Goal: Transaction & Acquisition: Purchase product/service

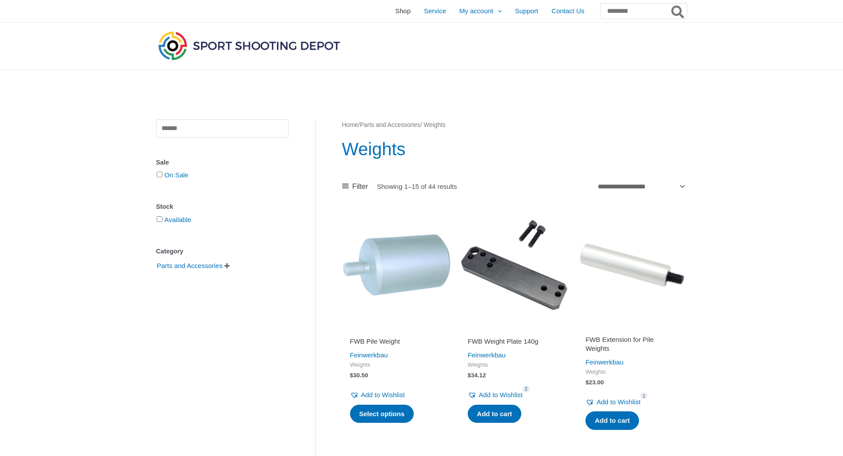
click at [395, 12] on span "Shop" at bounding box center [402, 11] width 15 height 22
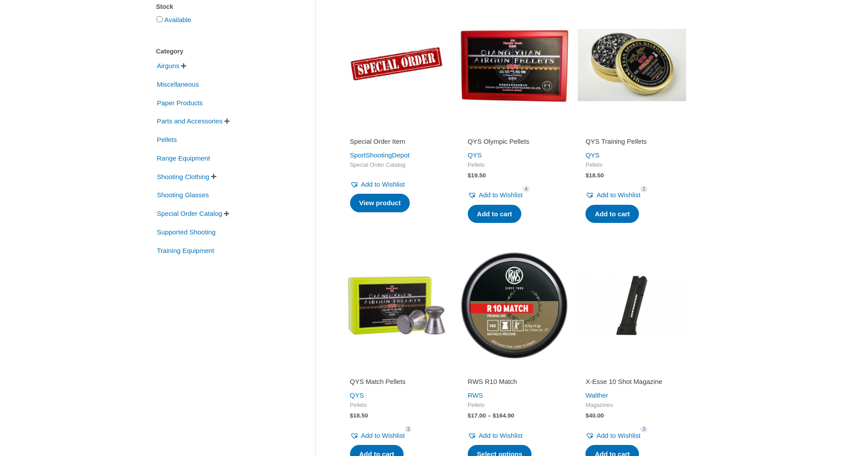
scroll to position [133, 0]
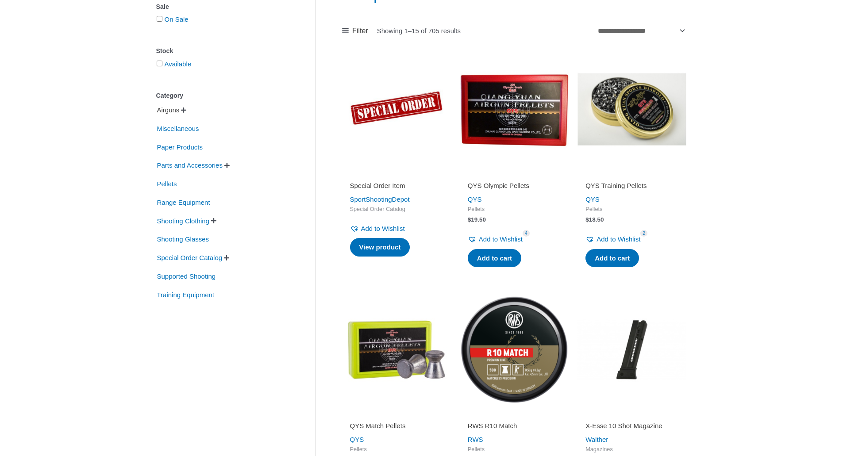
click at [166, 114] on span "Airguns" at bounding box center [168, 110] width 24 height 15
click at [196, 112] on span "" at bounding box center [194, 110] width 5 height 6
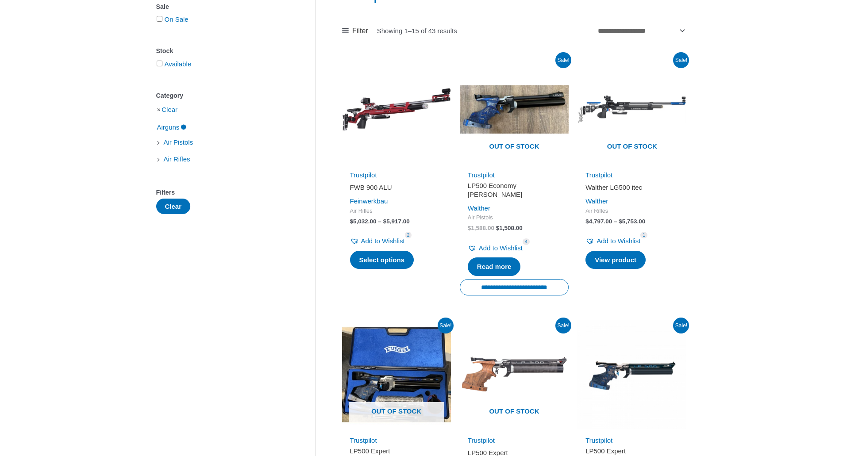
click at [161, 145] on li "Air Pistols" at bounding box center [222, 142] width 132 height 15
click at [183, 143] on span "Air Pistols" at bounding box center [178, 142] width 31 height 15
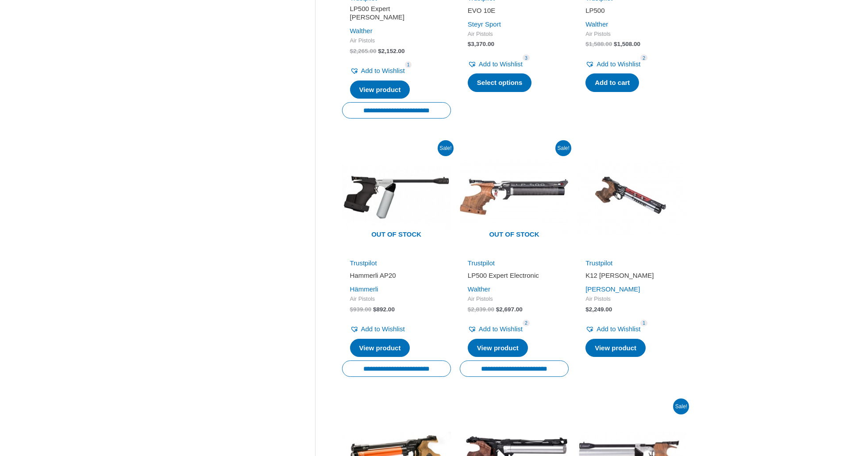
scroll to position [619, 0]
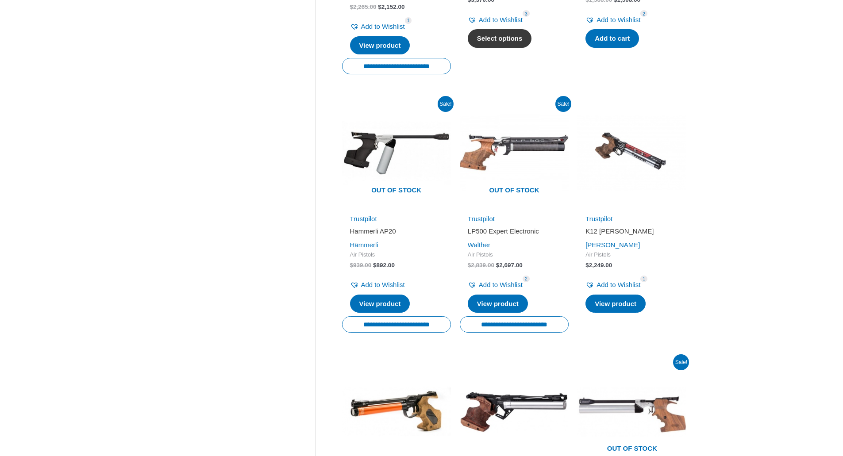
click at [527, 36] on link "Select options" at bounding box center [500, 38] width 64 height 19
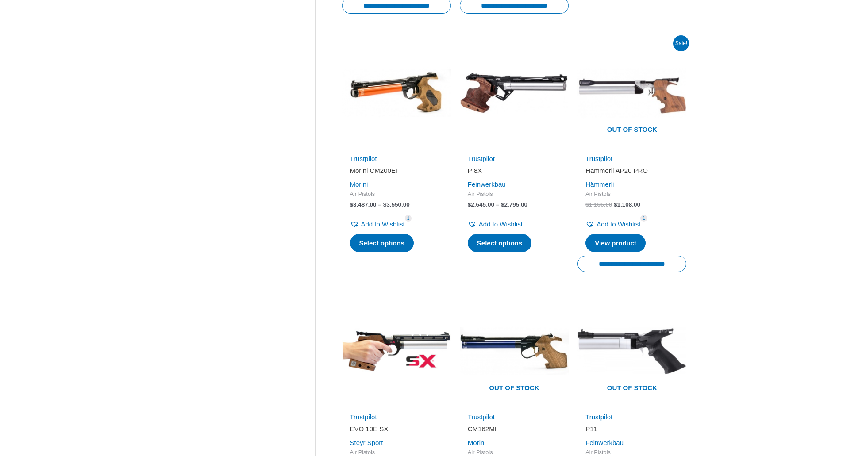
scroll to position [973, 0]
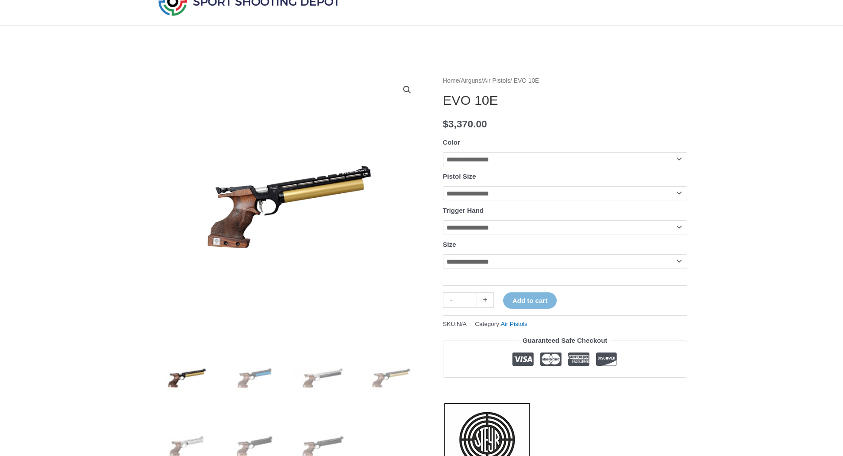
scroll to position [88, 0]
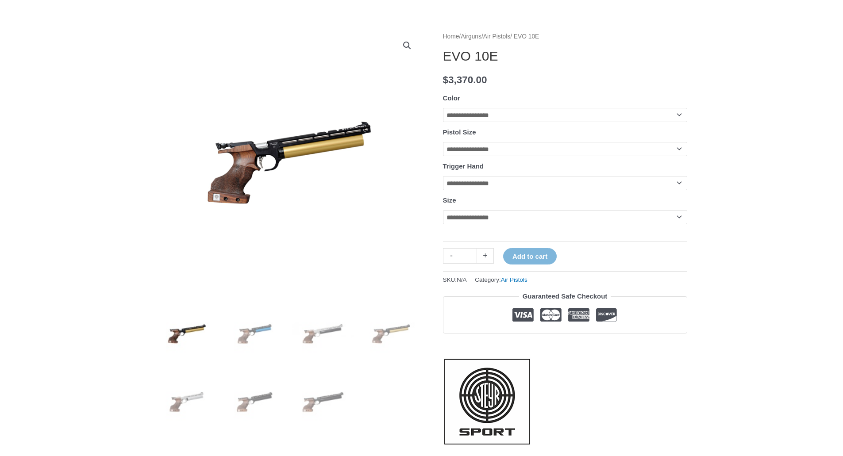
click at [680, 116] on select "**********" at bounding box center [565, 115] width 244 height 14
click at [680, 151] on select "**********" at bounding box center [565, 149] width 244 height 14
click at [680, 185] on select "**********" at bounding box center [565, 183] width 244 height 14
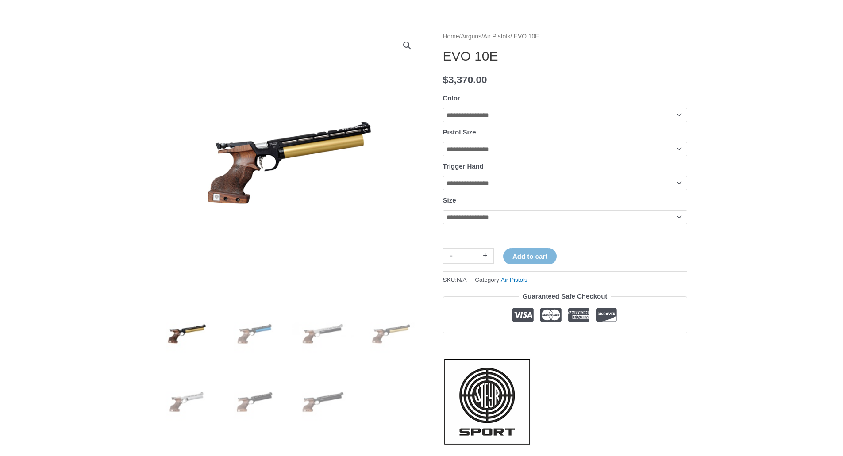
click at [680, 185] on select "**********" at bounding box center [565, 183] width 244 height 14
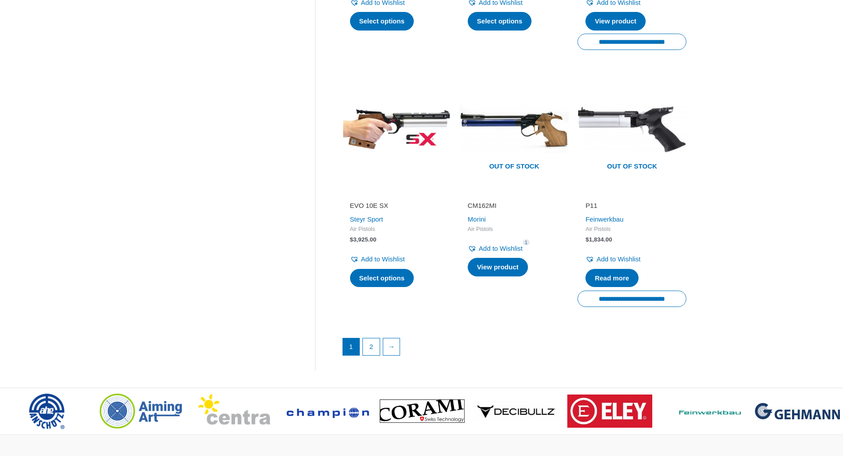
scroll to position [1106, 0]
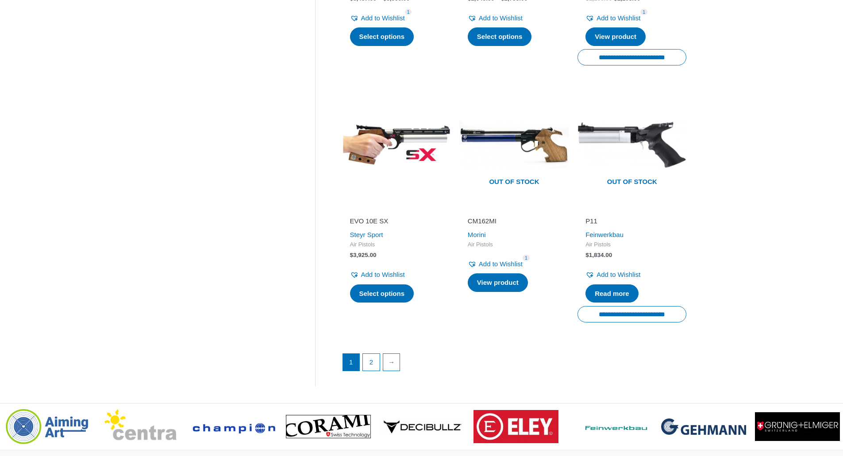
click at [393, 131] on img at bounding box center [396, 144] width 109 height 109
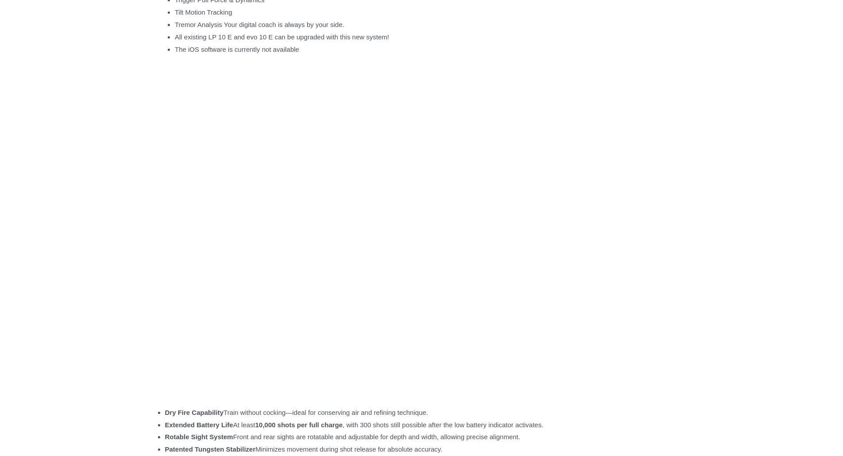
scroll to position [929, 0]
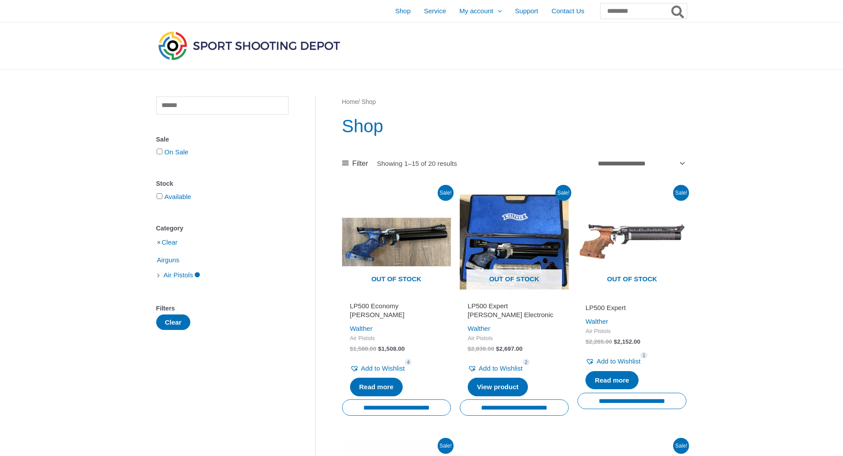
scroll to position [1106, 0]
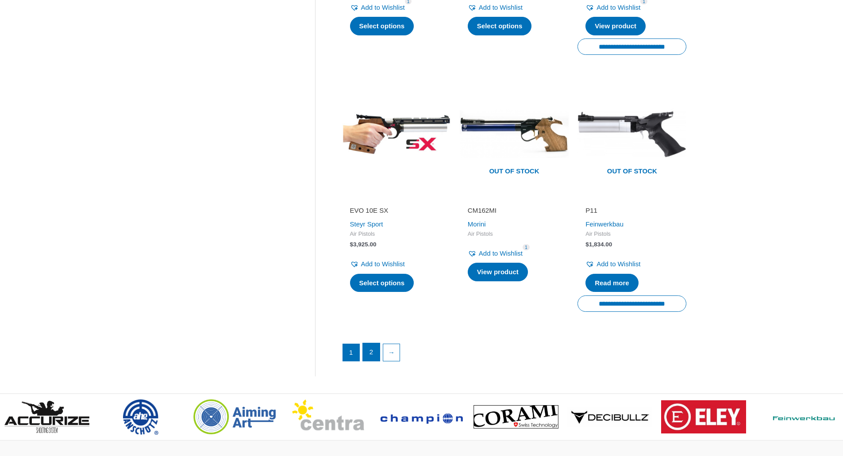
click at [375, 345] on link "2" at bounding box center [371, 352] width 17 height 18
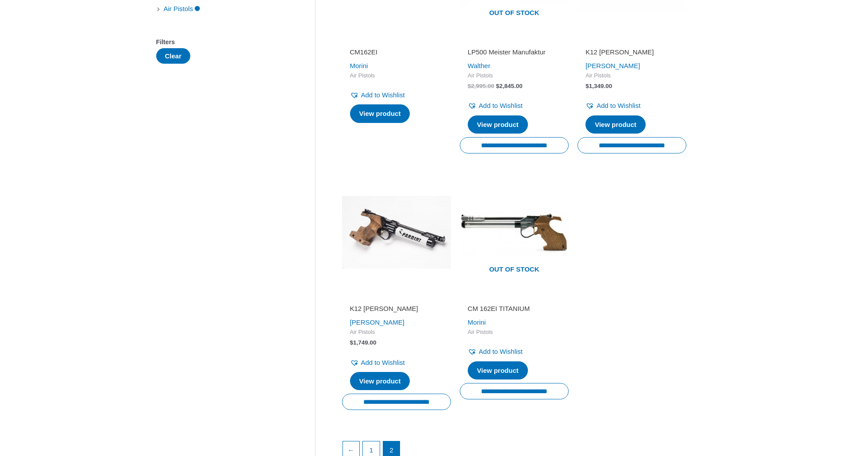
scroll to position [177, 0]
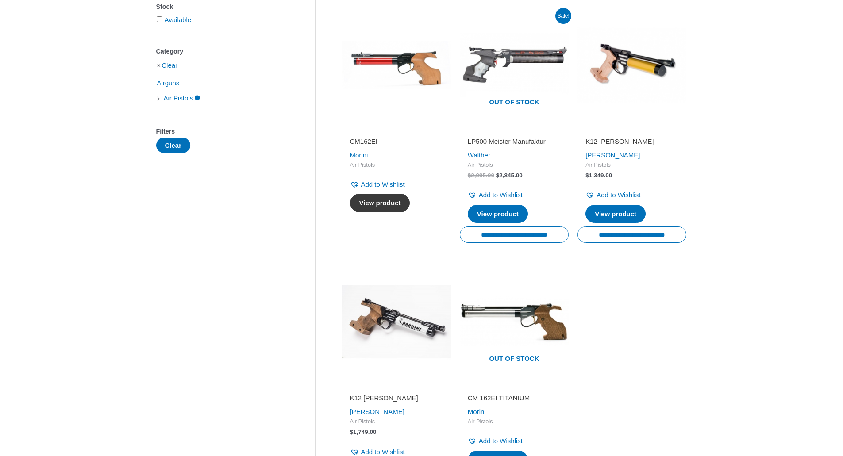
click at [386, 206] on link "View product" at bounding box center [380, 203] width 60 height 19
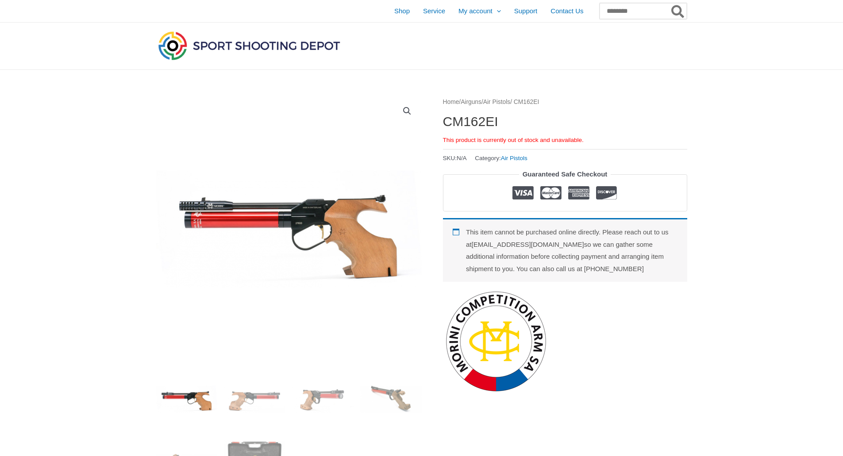
click at [607, 14] on input "Search for:" at bounding box center [642, 11] width 87 height 16
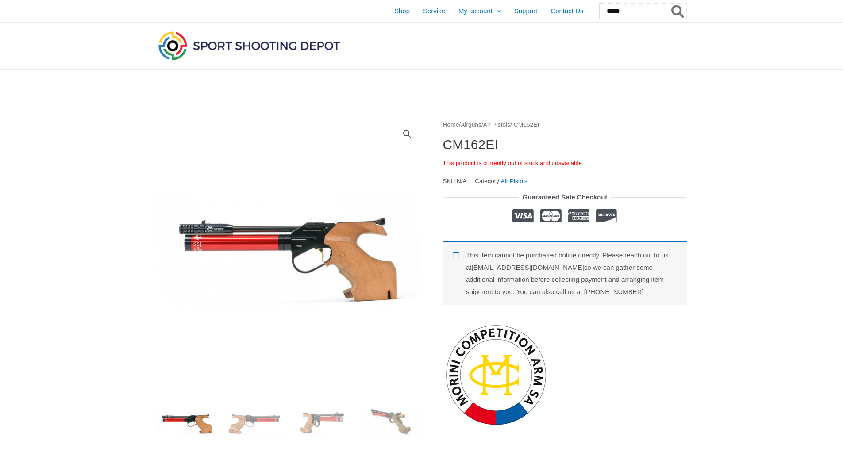
type input "*****"
click at [677, 10] on icon "Search" at bounding box center [677, 12] width 13 height 14
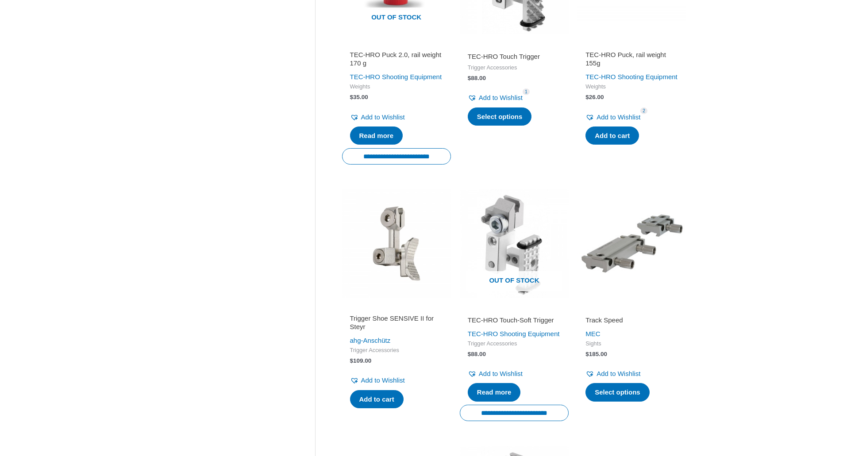
scroll to position [398, 0]
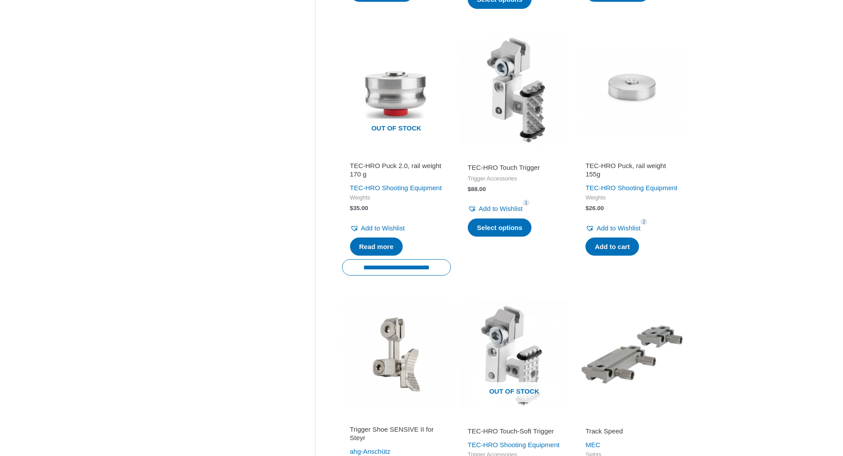
click at [525, 100] on img at bounding box center [514, 91] width 109 height 109
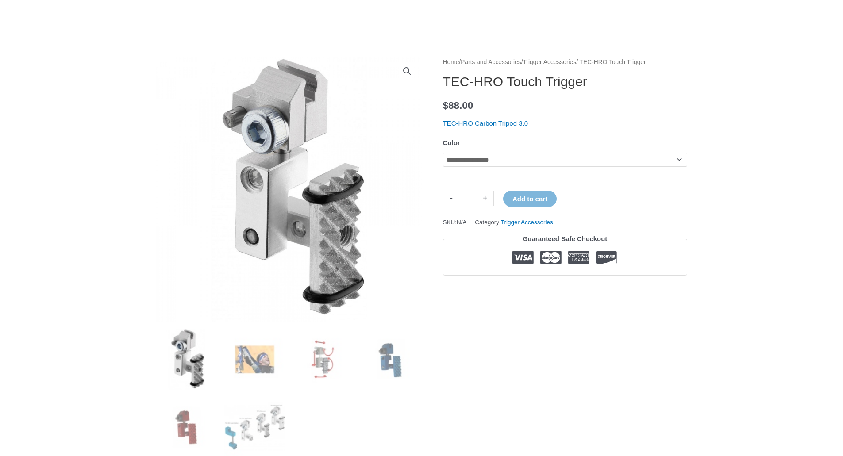
scroll to position [88, 0]
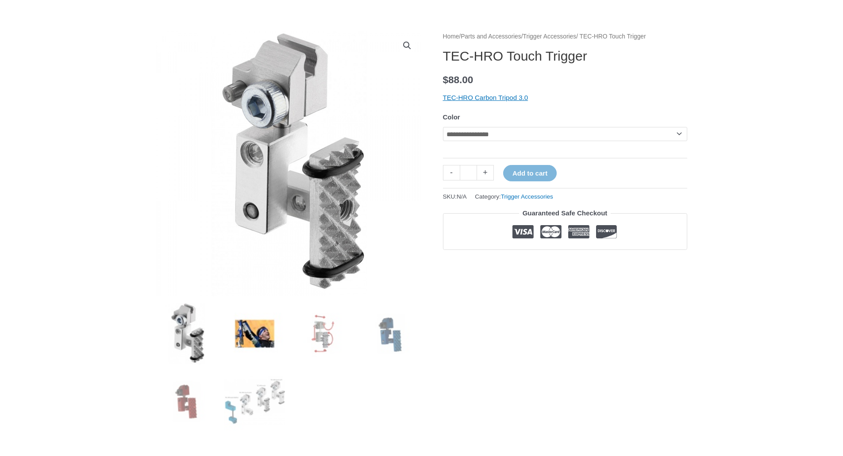
click at [255, 338] on img at bounding box center [254, 333] width 61 height 61
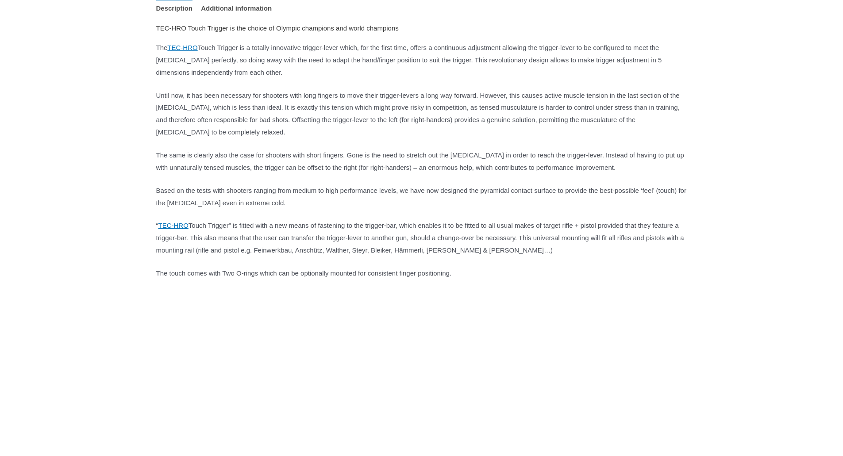
scroll to position [575, 0]
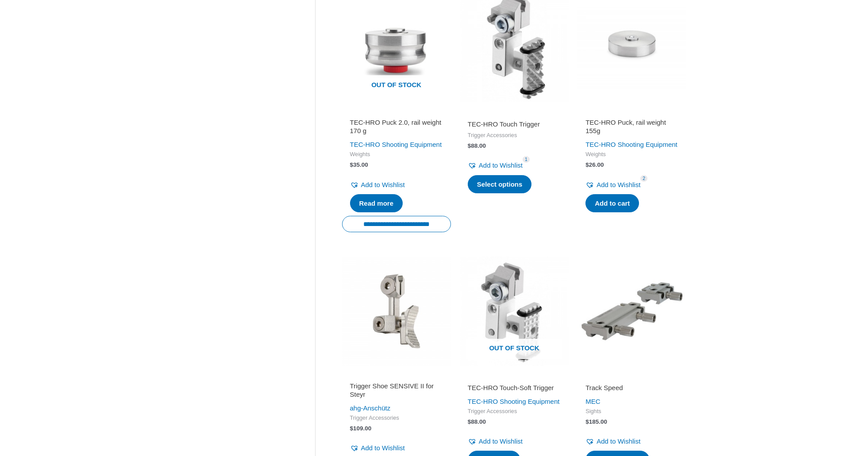
scroll to position [575, 0]
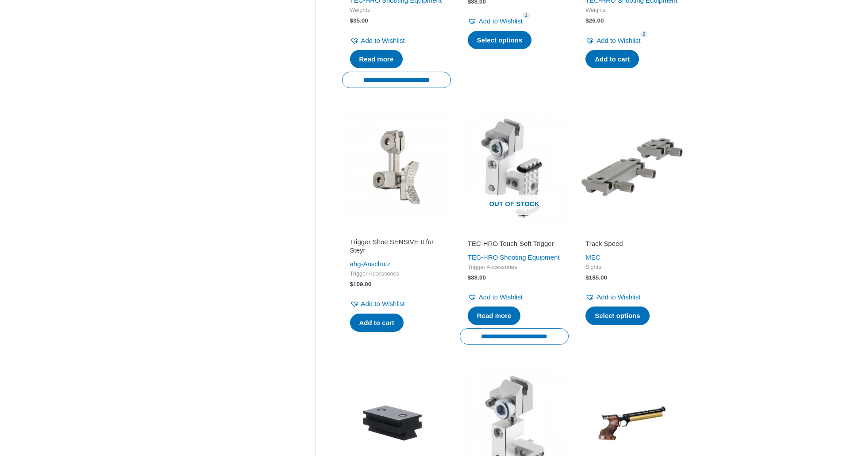
click at [407, 200] on img at bounding box center [396, 166] width 109 height 109
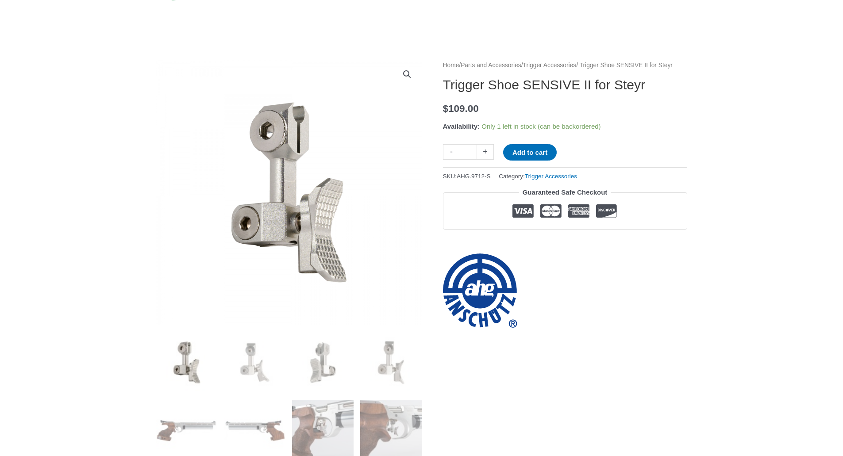
scroll to position [88, 0]
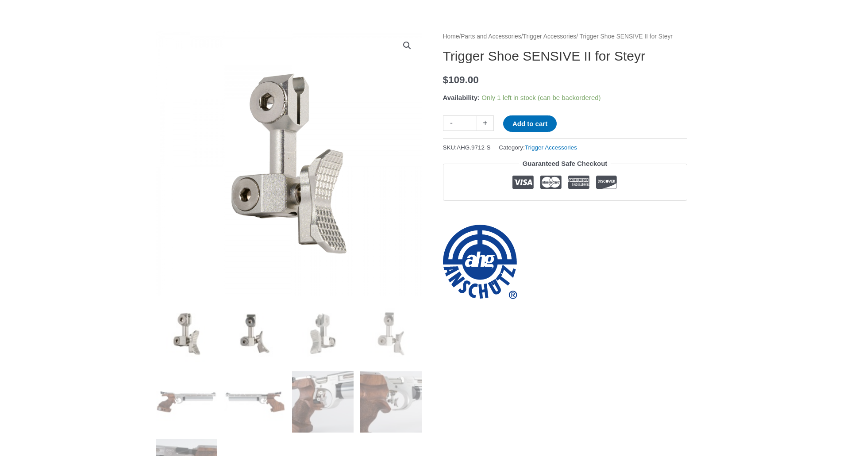
click at [252, 340] on img at bounding box center [254, 333] width 61 height 61
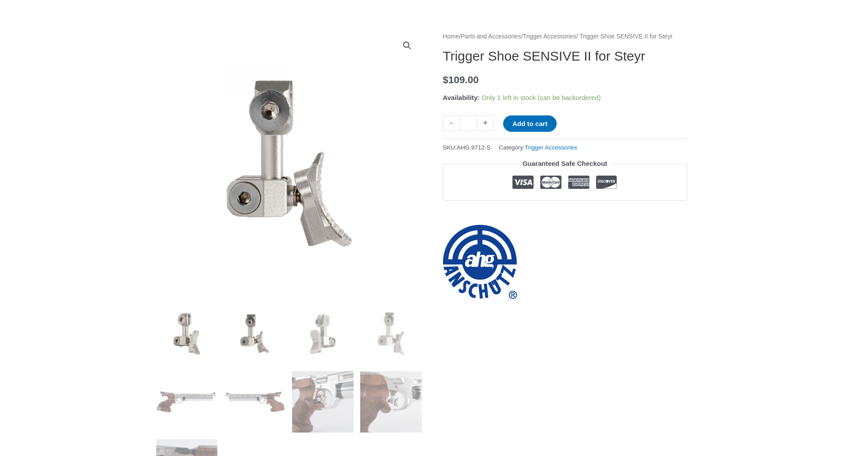
click at [192, 338] on img at bounding box center [186, 333] width 61 height 61
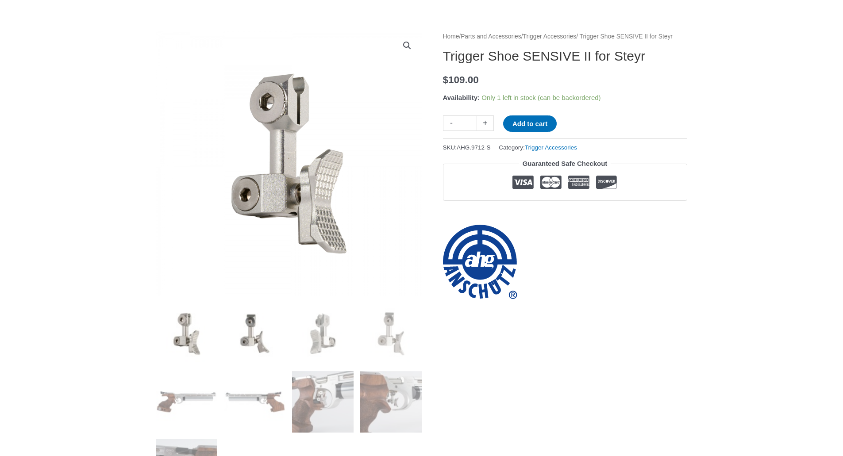
click at [247, 331] on img at bounding box center [254, 333] width 61 height 61
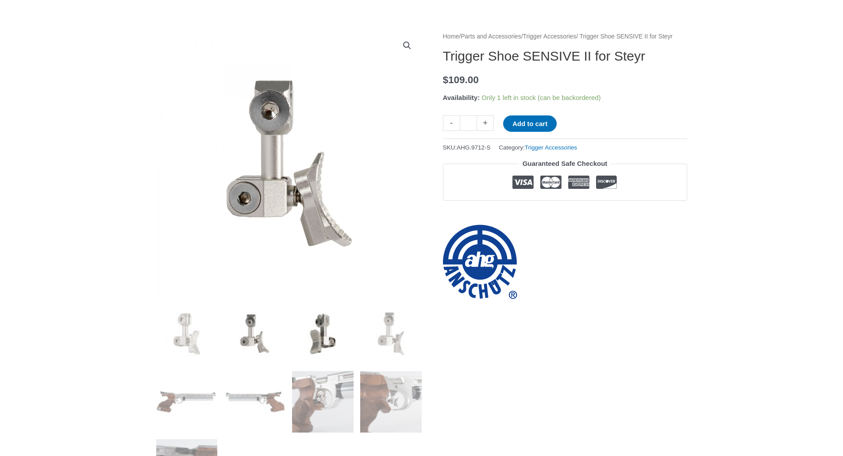
click at [313, 335] on img at bounding box center [322, 333] width 61 height 61
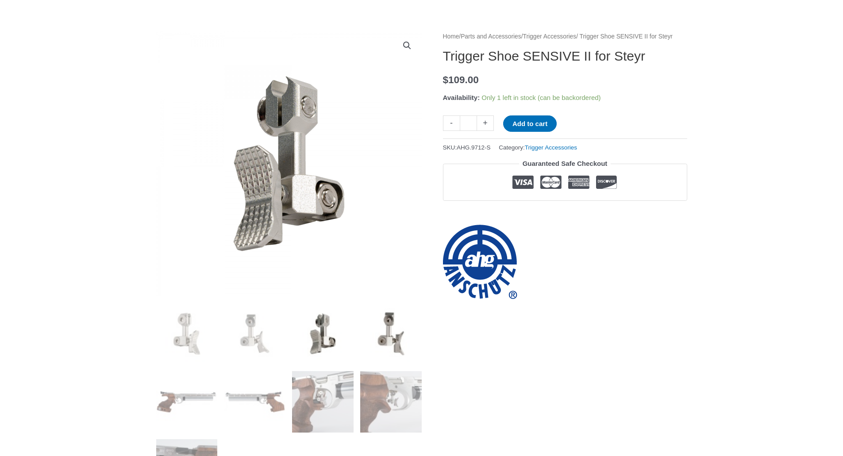
click at [392, 336] on img at bounding box center [390, 333] width 61 height 61
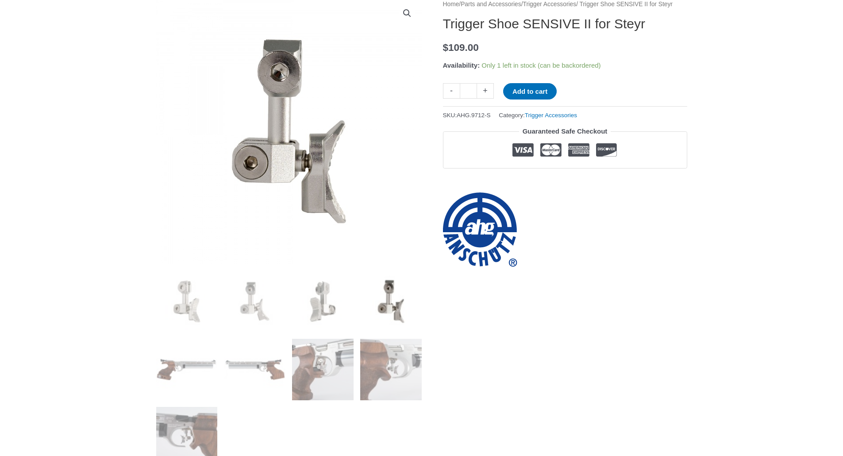
scroll to position [177, 0]
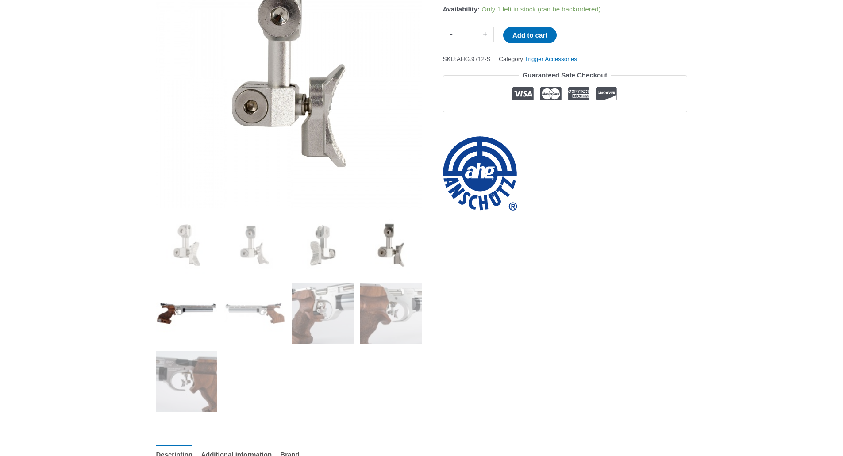
click at [175, 323] on img at bounding box center [186, 313] width 61 height 61
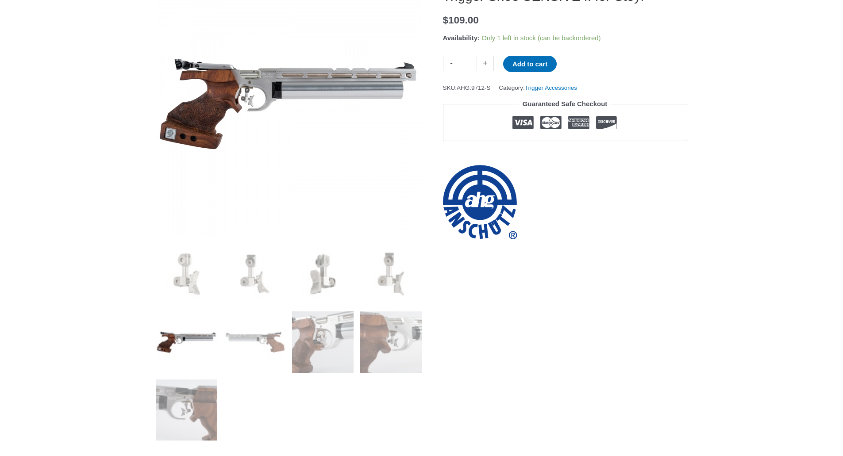
scroll to position [133, 0]
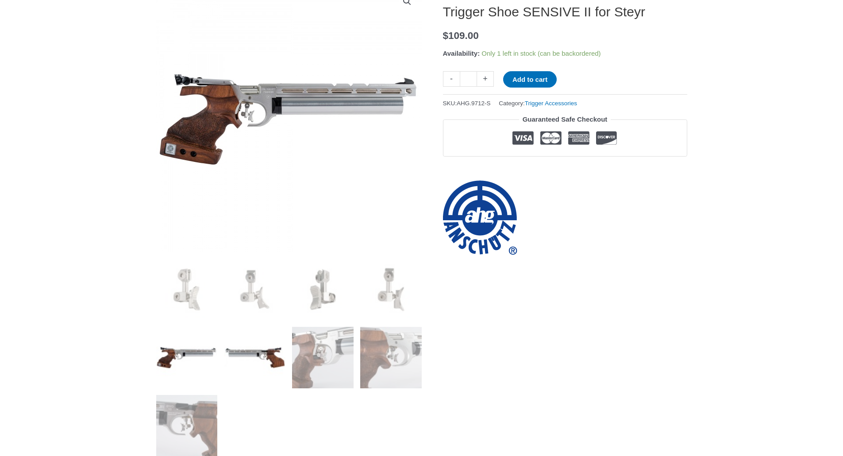
click at [267, 361] on img at bounding box center [254, 357] width 61 height 61
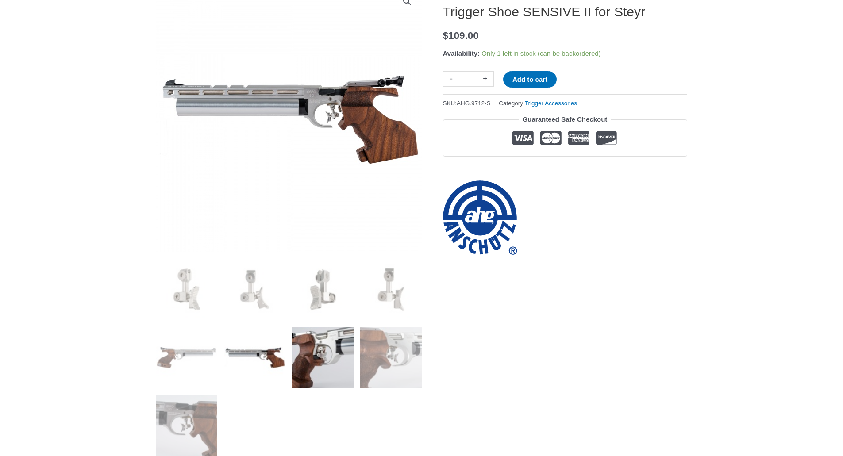
click at [326, 365] on img at bounding box center [322, 357] width 61 height 61
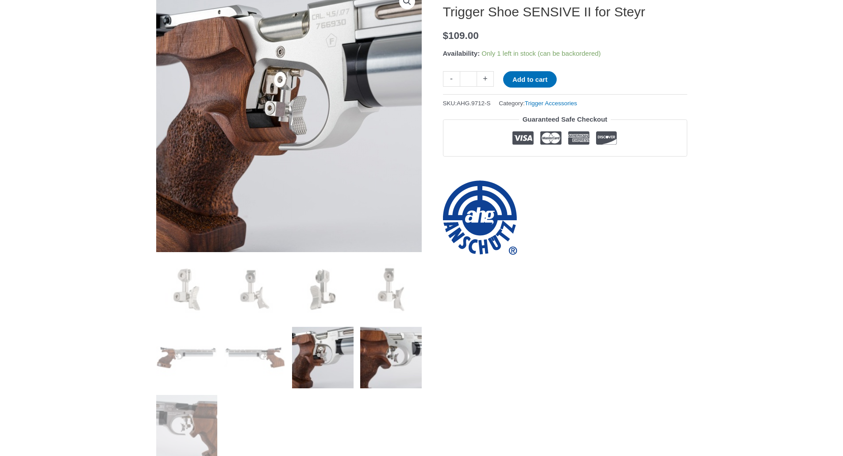
click at [400, 363] on img at bounding box center [390, 357] width 61 height 61
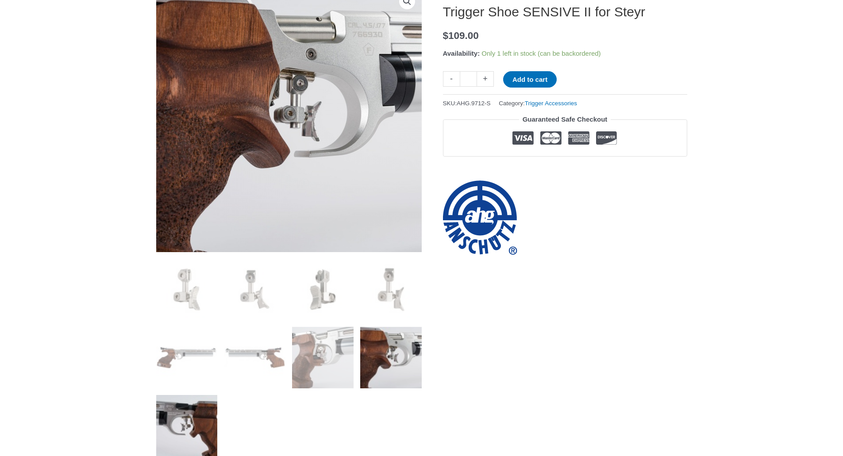
click at [182, 423] on img at bounding box center [186, 425] width 61 height 61
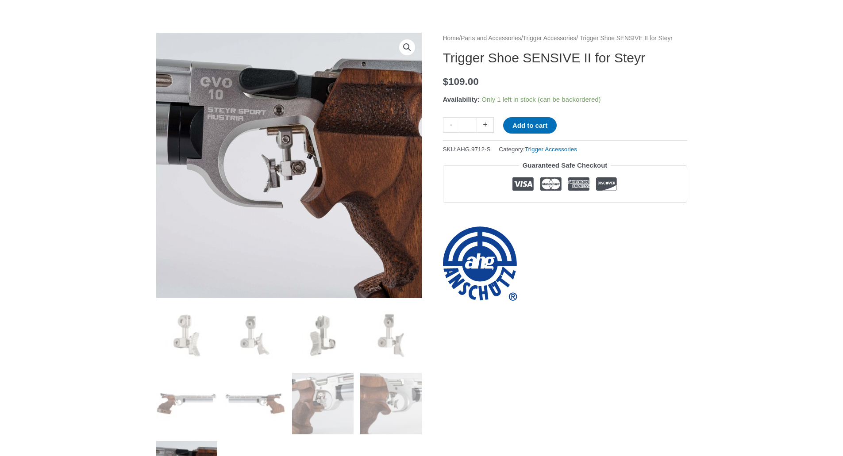
scroll to position [0, 0]
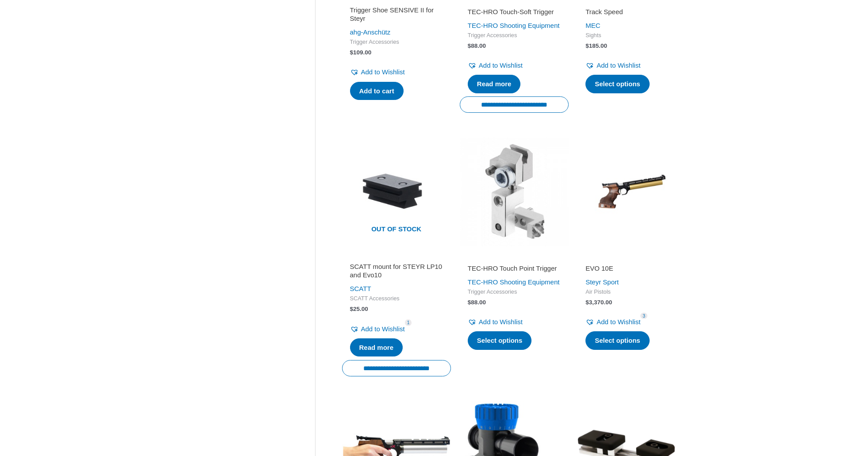
scroll to position [575, 0]
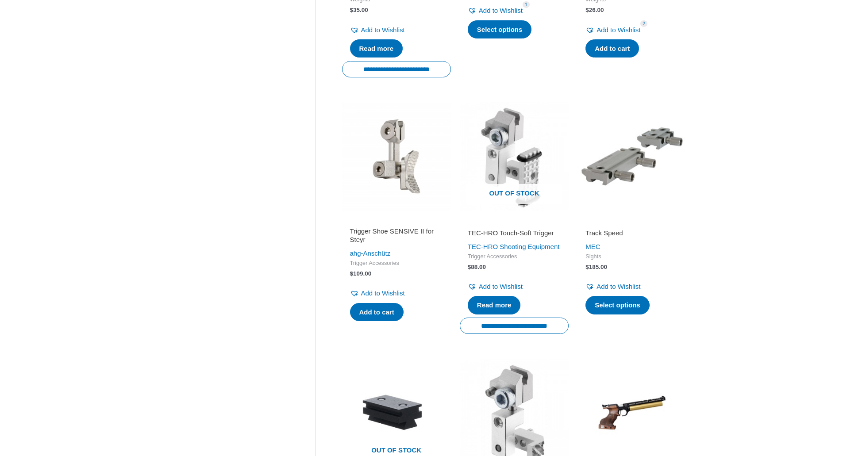
click at [410, 176] on img at bounding box center [396, 156] width 109 height 109
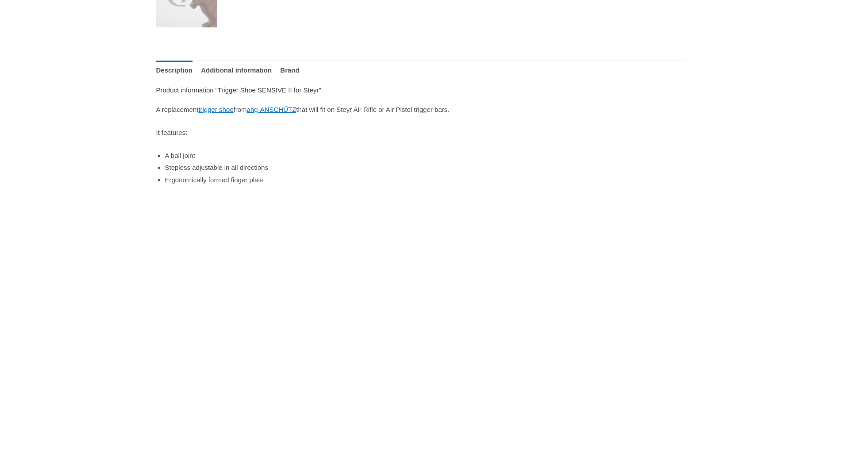
scroll to position [421, 0]
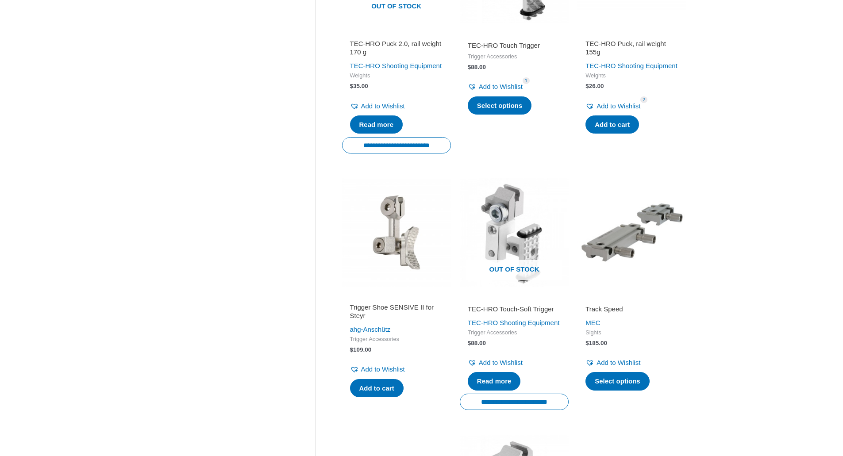
scroll to position [531, 0]
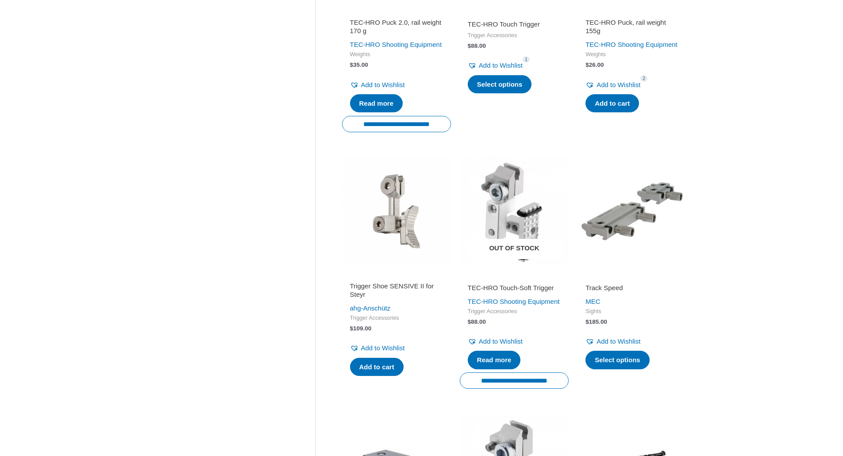
click at [508, 204] on img at bounding box center [514, 211] width 109 height 109
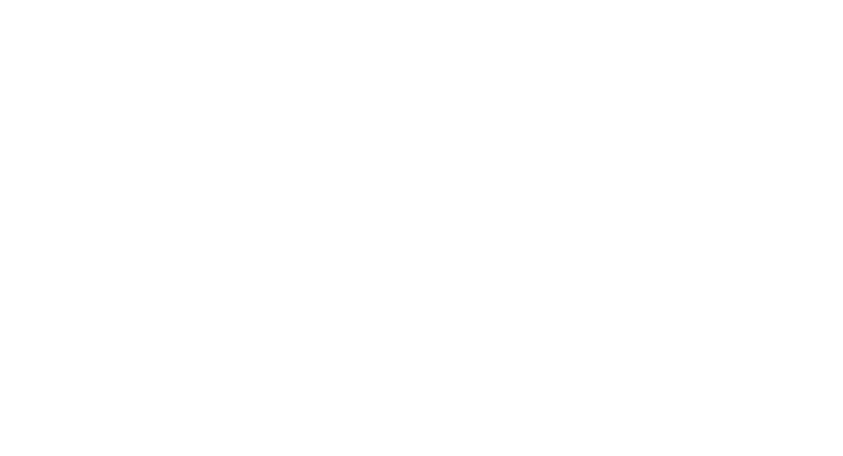
scroll to position [973, 0]
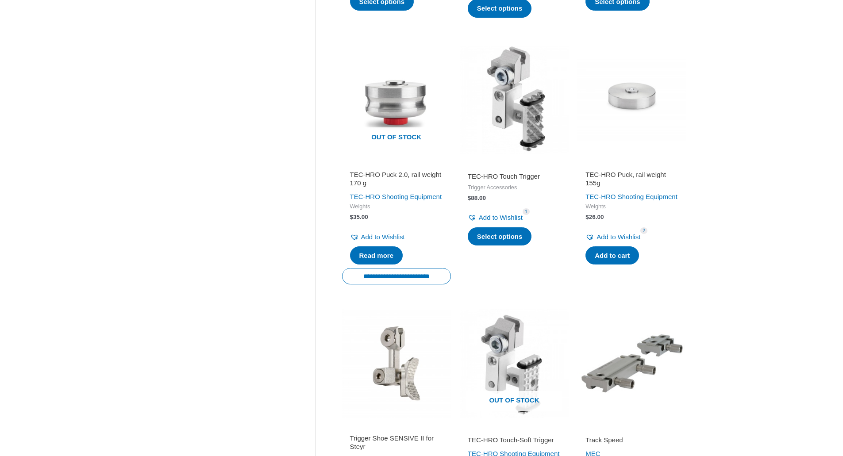
scroll to position [265, 0]
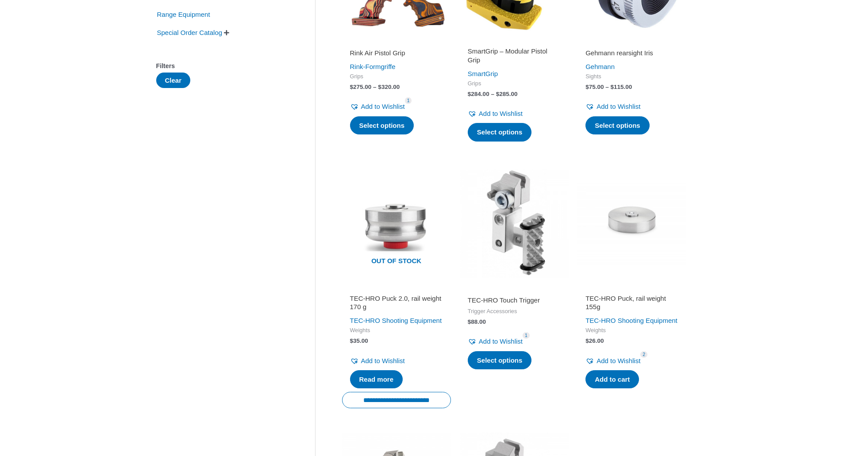
click at [524, 215] on img at bounding box center [514, 223] width 109 height 109
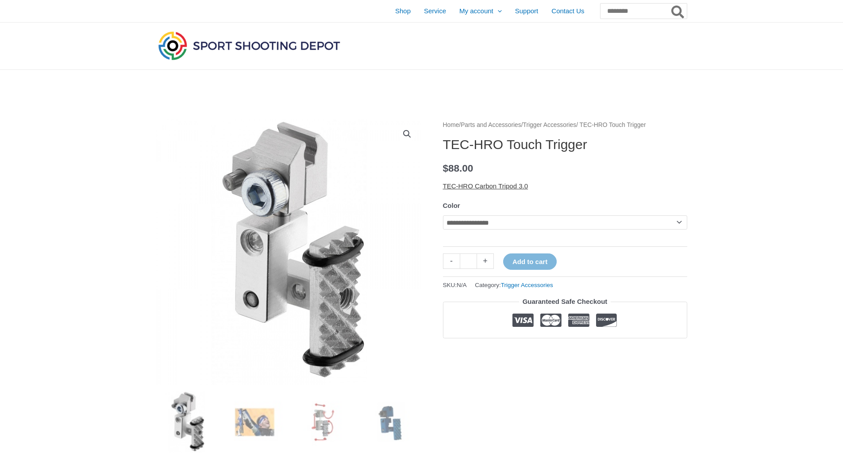
click at [494, 184] on link "TEC-HRO Carbon Tripod 3.0" at bounding box center [485, 186] width 85 height 8
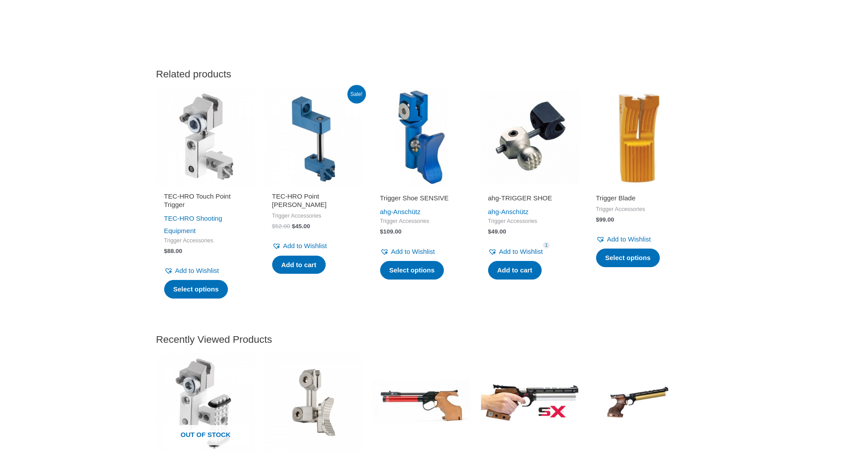
scroll to position [1416, 0]
